Goal: Register for event/course

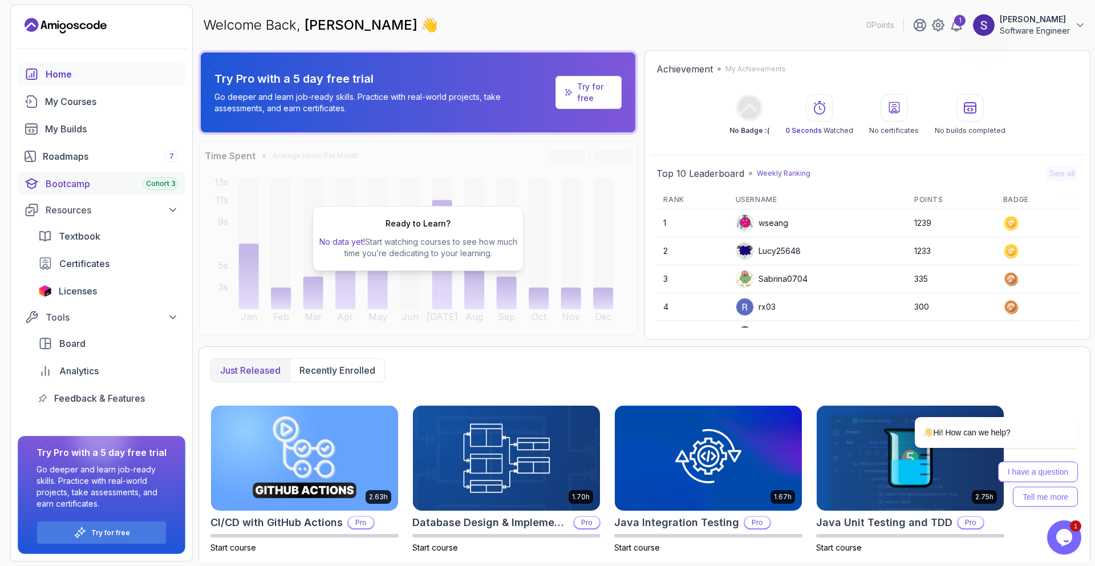
click at [109, 181] on div "Bootcamp Cohort 3" at bounding box center [112, 184] width 133 height 14
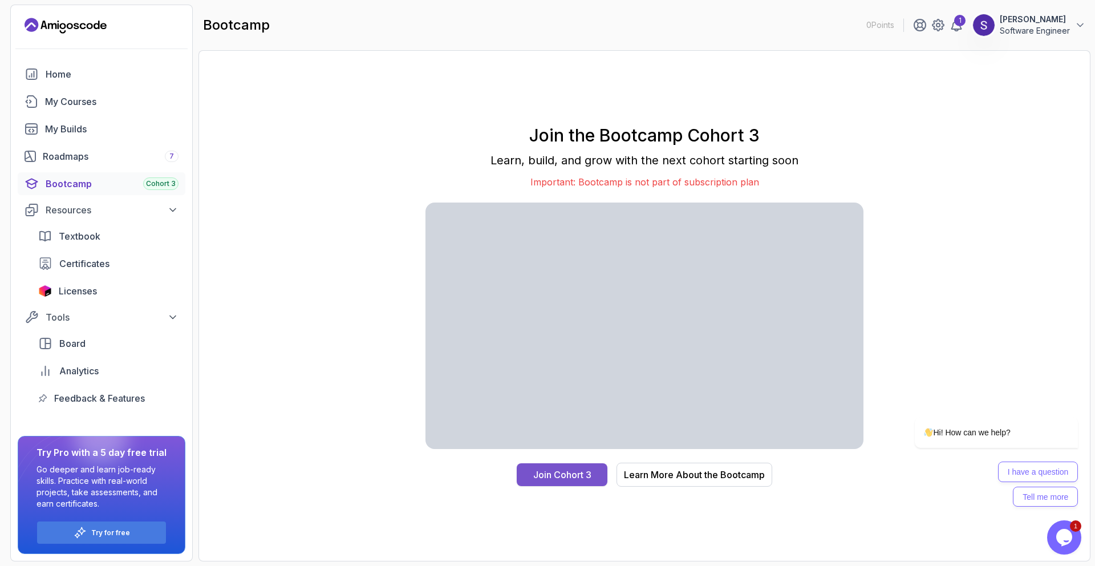
click at [562, 476] on div "Join Cohort 3" at bounding box center [562, 475] width 58 height 14
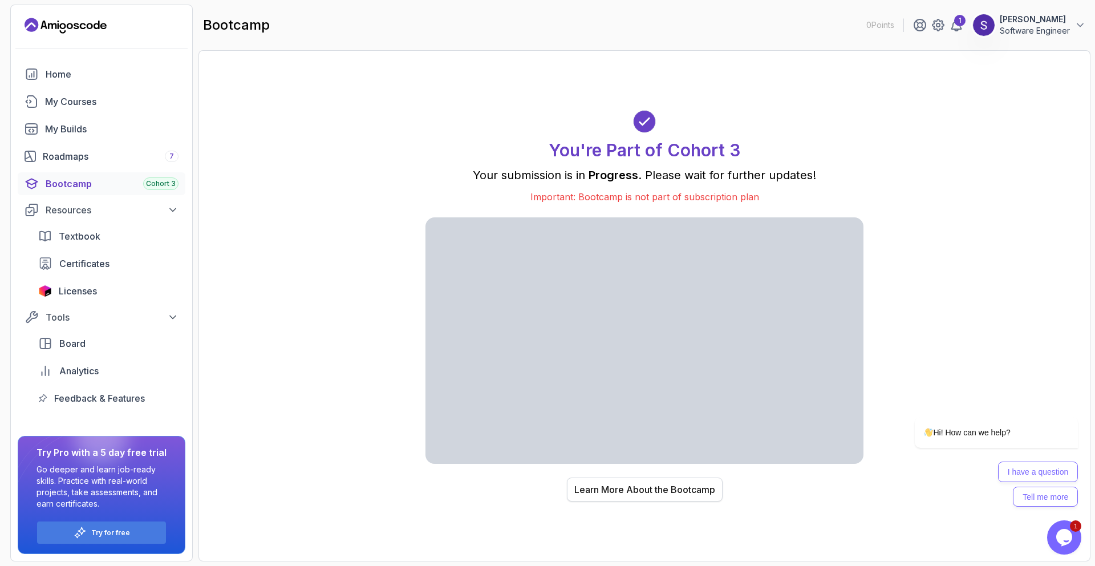
click at [661, 484] on div "Learn More About the Bootcamp" at bounding box center [644, 490] width 141 height 14
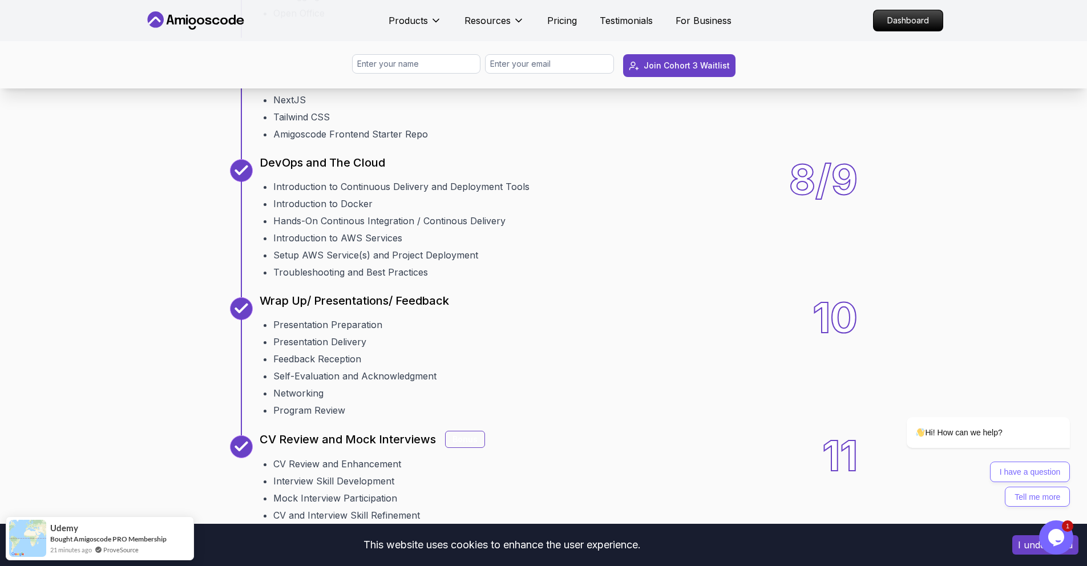
scroll to position [1684, 0]
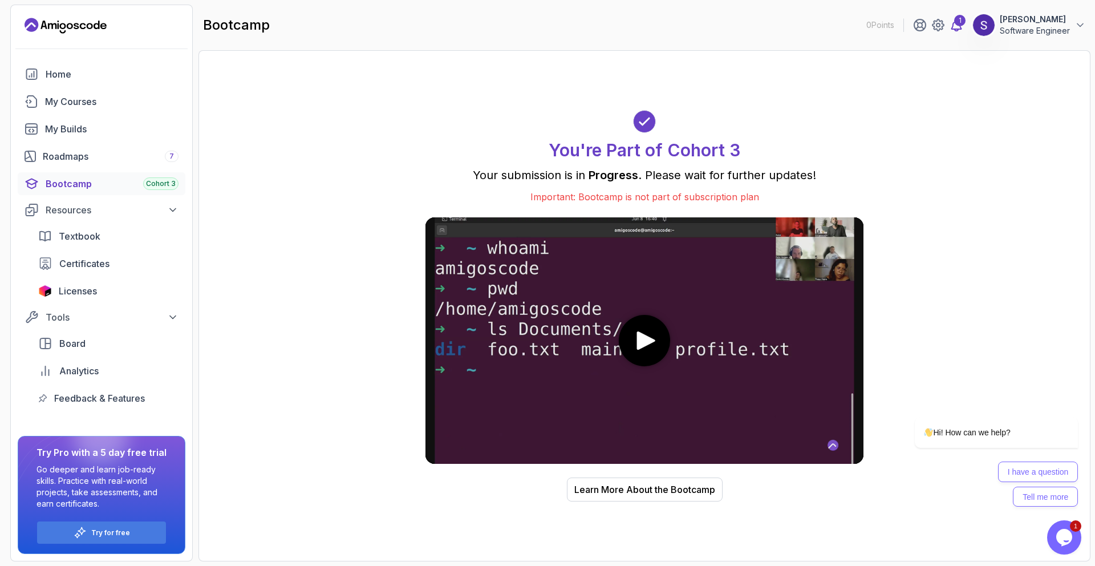
click at [961, 21] on div "1" at bounding box center [959, 20] width 11 height 11
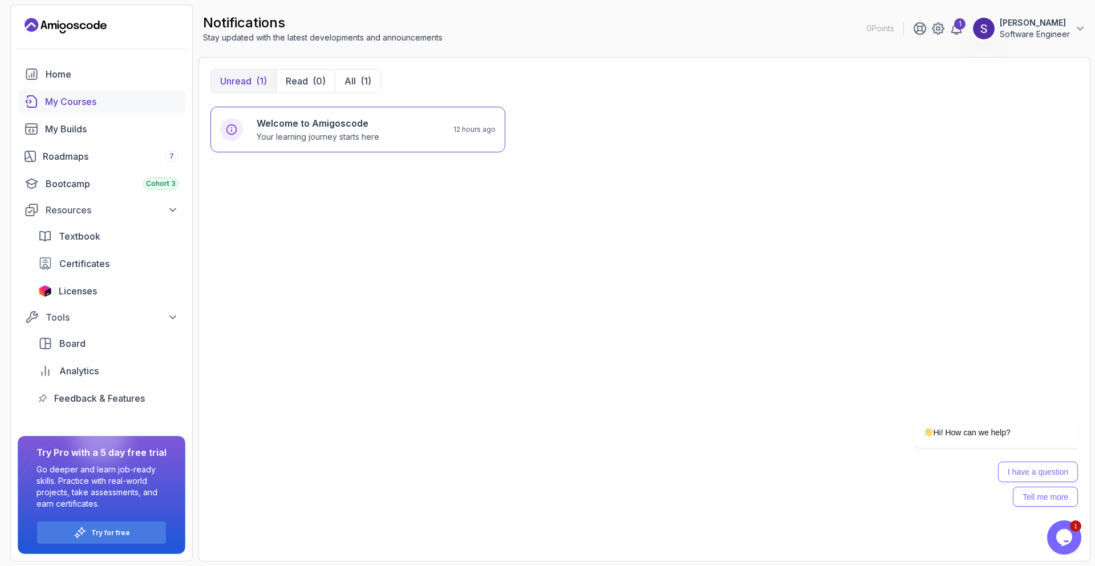
click at [131, 96] on div "My Courses" at bounding box center [111, 102] width 133 height 14
